Goal: Transaction & Acquisition: Purchase product/service

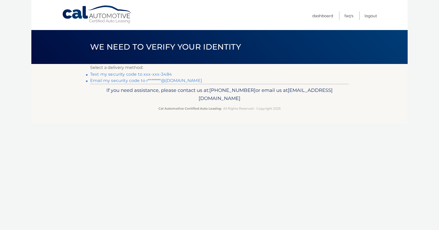
click at [128, 81] on link "Email my security code to r********@[DOMAIN_NAME]" at bounding box center [146, 80] width 112 height 5
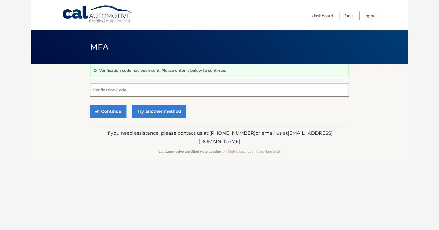
click at [134, 91] on input "Verification Code" at bounding box center [219, 90] width 258 height 13
type input "763829"
click at [105, 109] on button "Continue" at bounding box center [108, 111] width 36 height 13
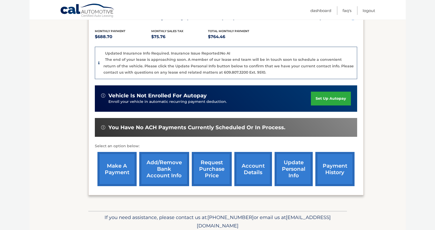
scroll to position [125, 0]
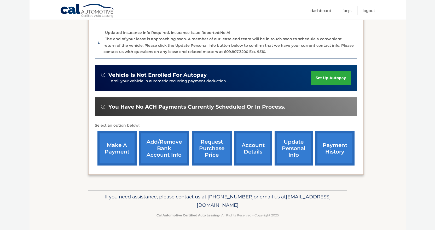
click at [110, 139] on link "make a payment" at bounding box center [116, 148] width 39 height 34
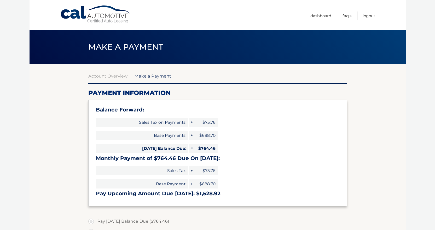
select select "NjQ2NzhiNjEtYzVlMy00MGNiLWEwNjEtOGE1ODAyMTQzM2Zh"
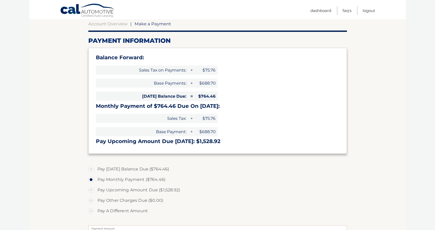
scroll to position [78, 0]
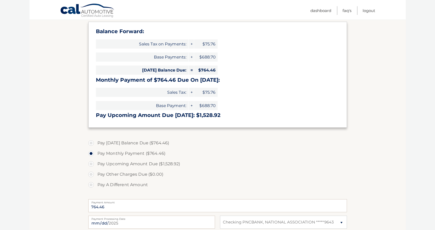
click at [92, 142] on label "Pay Today's Balance Due ($764.46)" at bounding box center [217, 143] width 258 height 10
click at [92, 142] on input "Pay Today's Balance Due ($764.46)" at bounding box center [92, 142] width 5 height 8
radio input "true"
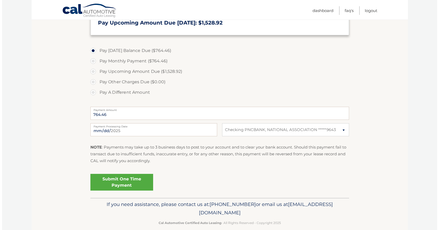
scroll to position [178, 0]
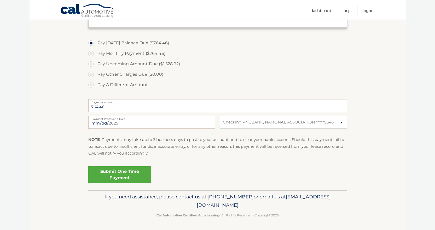
click at [122, 174] on link "Submit One Time Payment" at bounding box center [119, 174] width 63 height 17
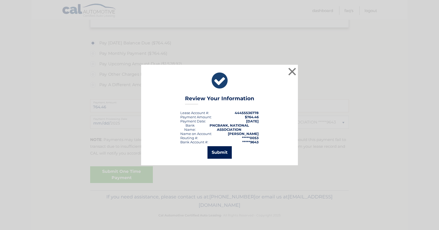
click at [220, 154] on button "Submit" at bounding box center [219, 152] width 24 height 13
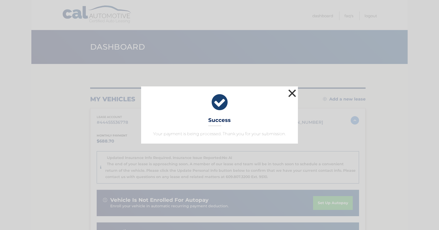
click at [290, 92] on button "×" at bounding box center [292, 93] width 10 height 10
